Goal: Navigation & Orientation: Find specific page/section

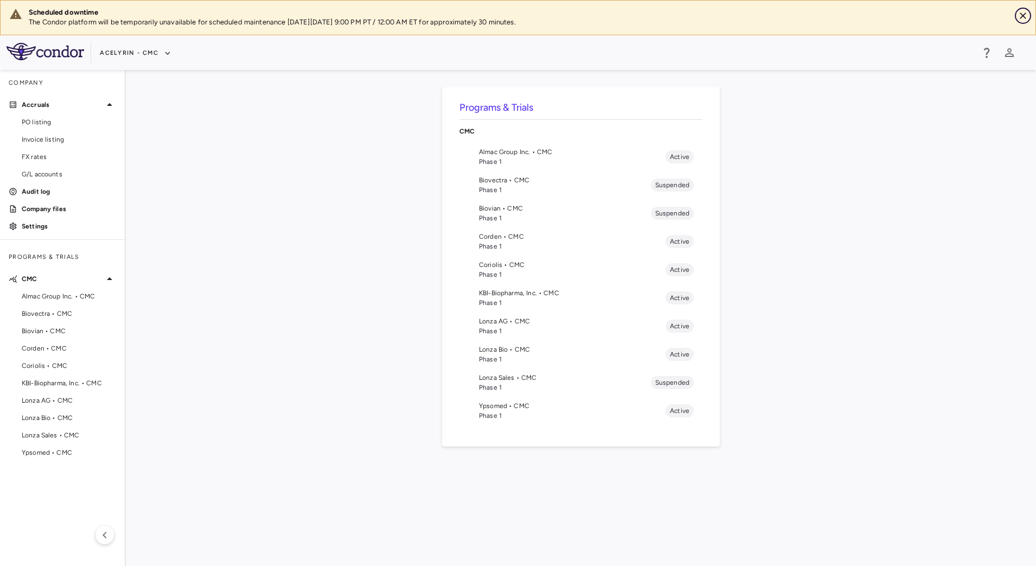
drag, startPoint x: 1026, startPoint y: 8, endPoint x: 917, endPoint y: 24, distance: 110.2
click at [1026, 9] on button "Close" at bounding box center [1023, 16] width 16 height 16
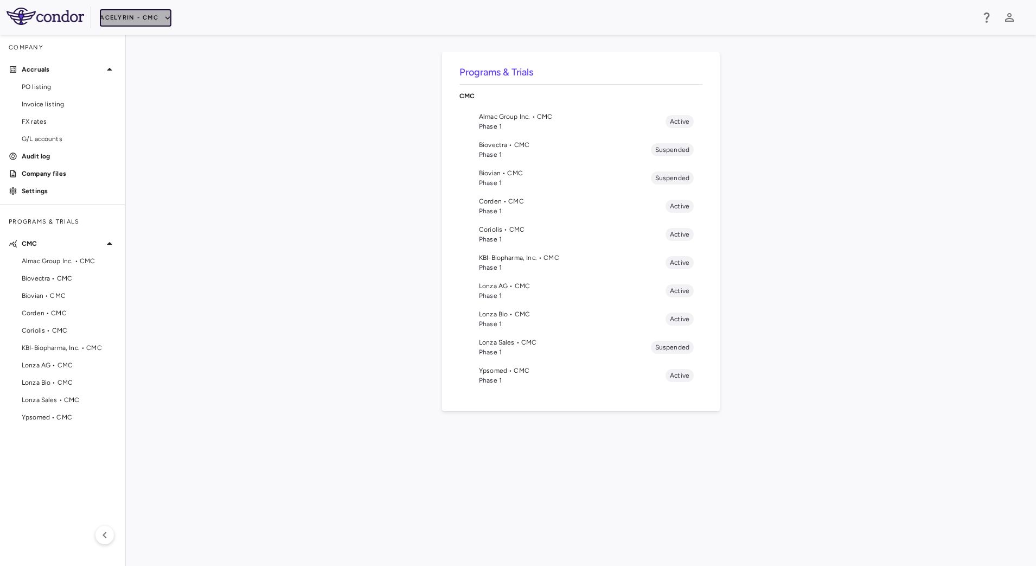
click at [169, 15] on icon "button" at bounding box center [168, 18] width 10 height 10
click at [132, 72] on li "Acelyrin - Translational" at bounding box center [145, 71] width 91 height 16
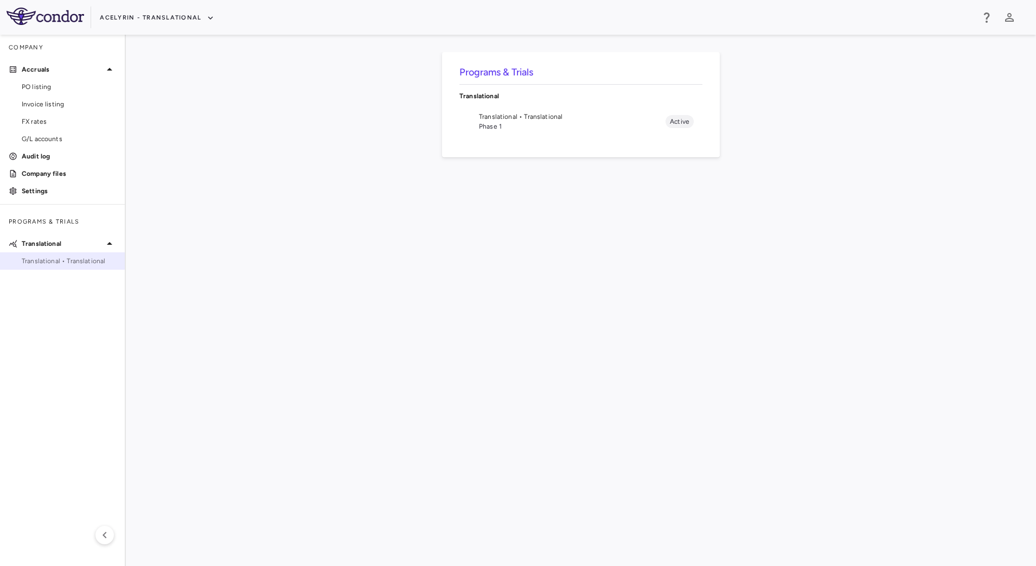
click at [63, 263] on span "Translational • Translational" at bounding box center [69, 261] width 94 height 10
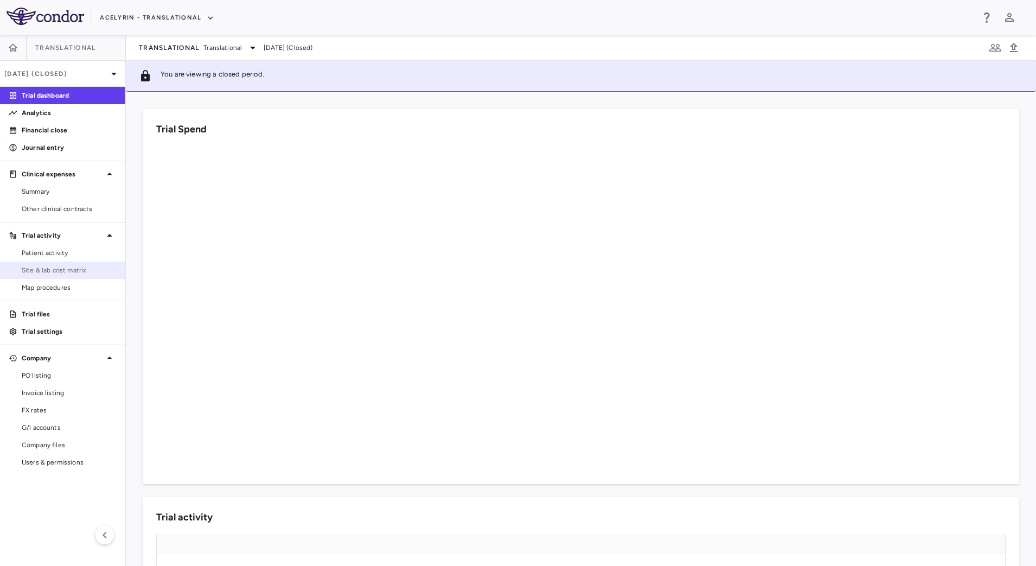
click at [55, 267] on span "Site & lab cost matrix" at bounding box center [69, 270] width 94 height 10
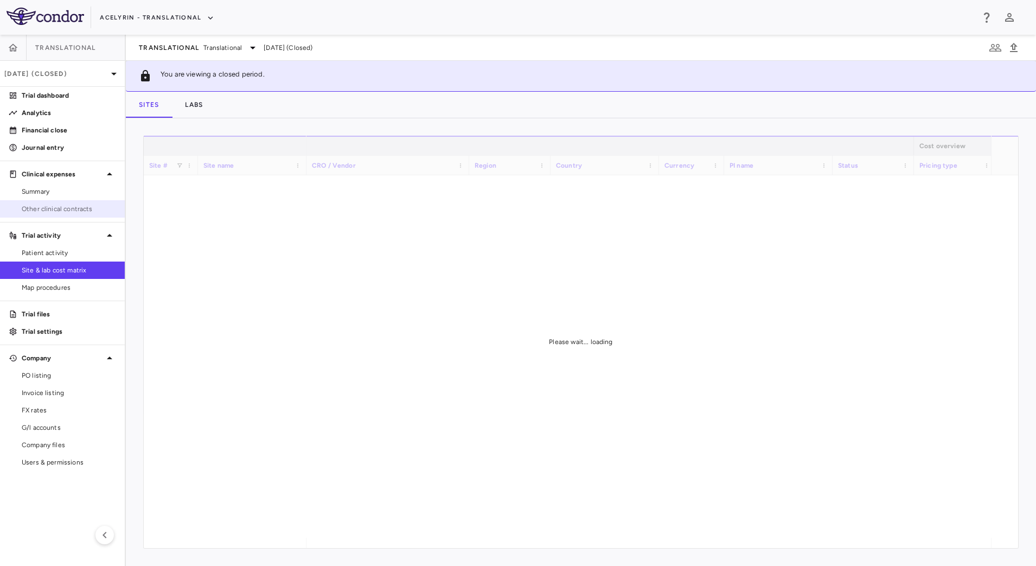
click at [60, 212] on span "Other clinical contracts" at bounding box center [69, 209] width 94 height 10
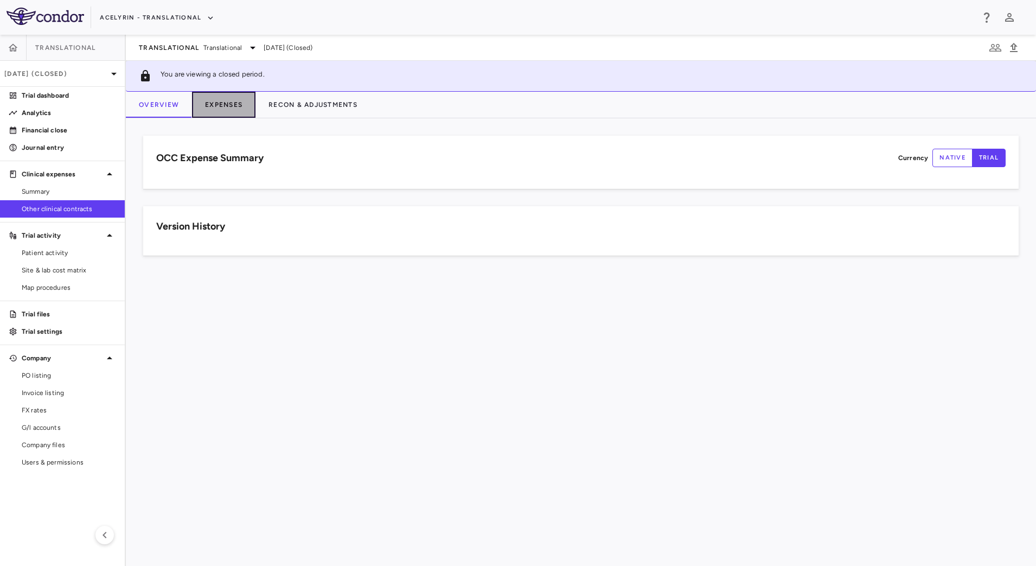
click at [211, 105] on button "Expenses" at bounding box center [223, 105] width 63 height 26
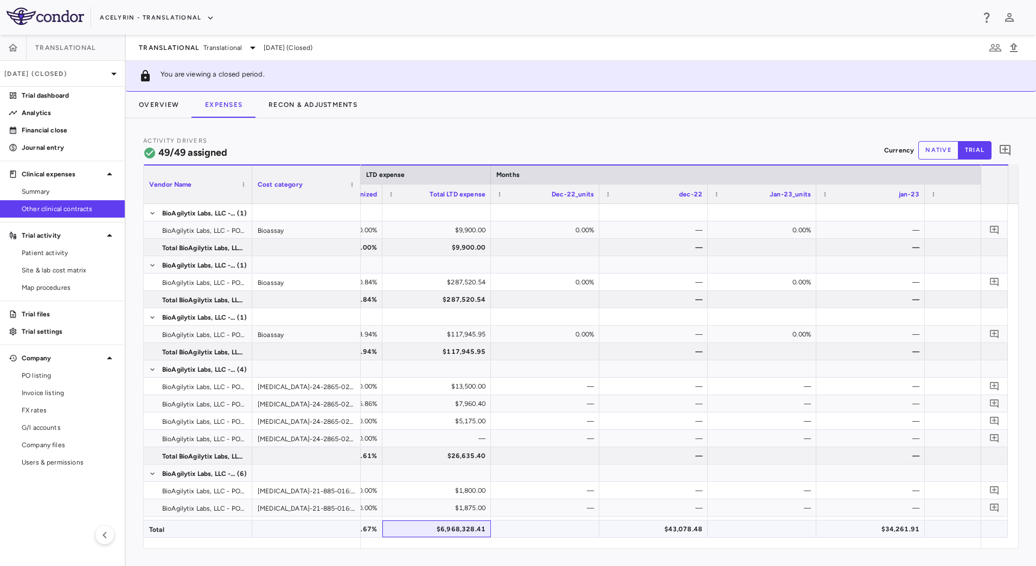
click at [409, 531] on div "$6,968,328.41" at bounding box center [438, 528] width 93 height 17
